Goal: Information Seeking & Learning: Learn about a topic

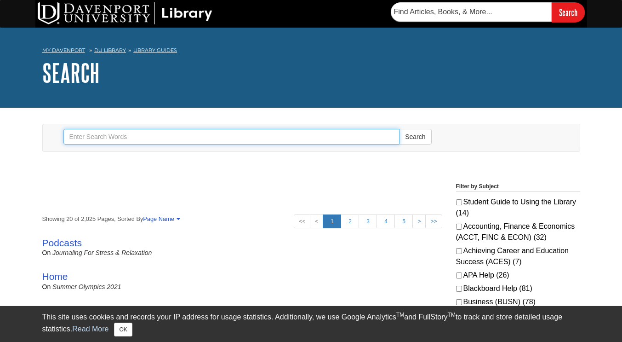
click at [186, 129] on input "Search" at bounding box center [231, 137] width 337 height 16
type input "SPSS"
click at [399, 129] on button "Search" at bounding box center [415, 137] width 32 height 16
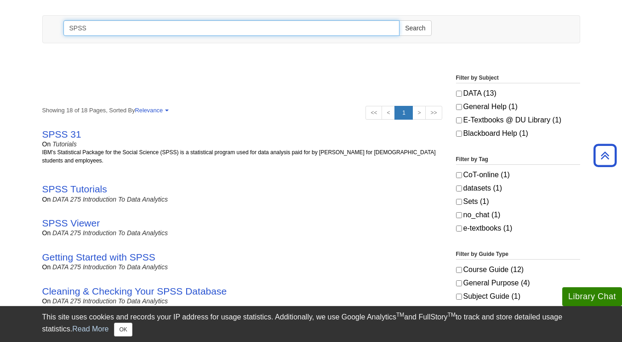
scroll to position [108, 0]
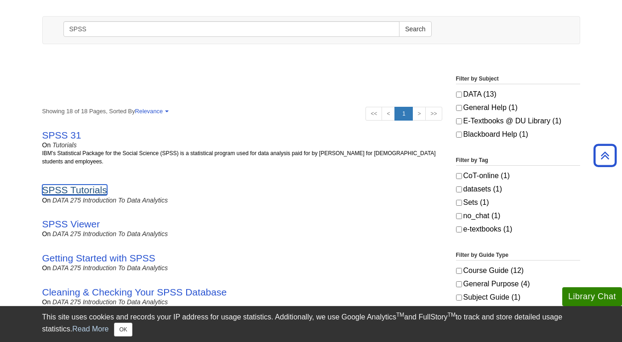
click at [91, 189] on link "SPSS Tutorials" at bounding box center [74, 189] width 65 height 11
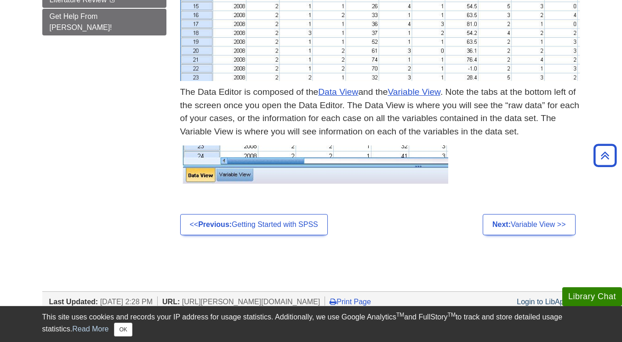
scroll to position [560, 0]
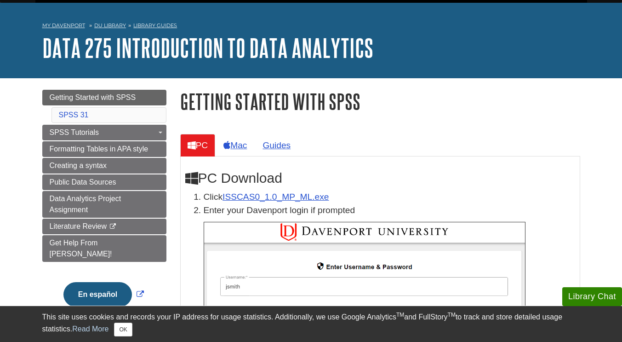
scroll to position [24, 0]
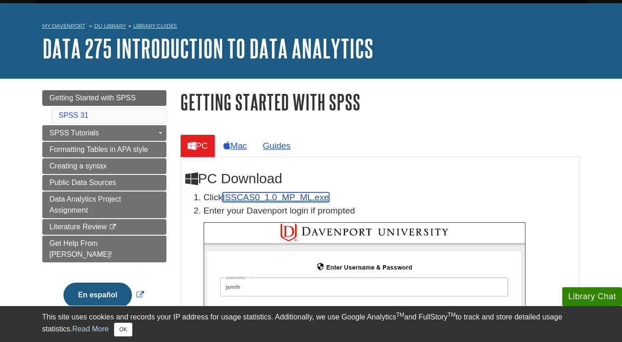
click at [255, 198] on link "ISSCAS0_1.0_MP_ML.exe" at bounding box center [276, 197] width 106 height 10
click at [124, 332] on button "OK" at bounding box center [123, 329] width 18 height 14
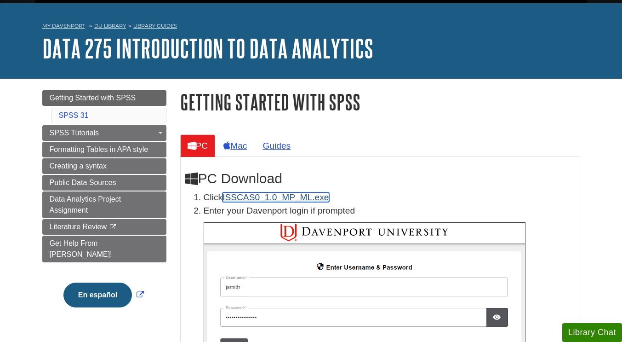
click at [318, 195] on link "ISSCAS0_1.0_MP_ML.exe" at bounding box center [276, 197] width 106 height 10
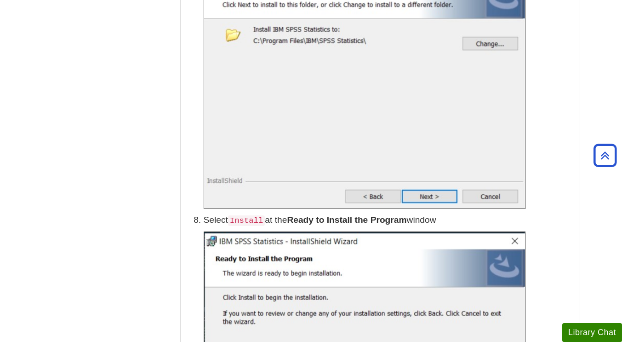
scroll to position [1272, 0]
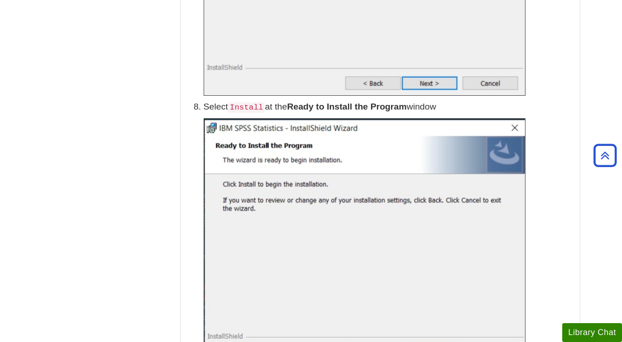
click at [263, 115] on li "Select Install at the Ready to Install the Program window" at bounding box center [390, 232] width 372 height 264
click at [307, 133] on img at bounding box center [365, 241] width 322 height 246
